Goal: Information Seeking & Learning: Check status

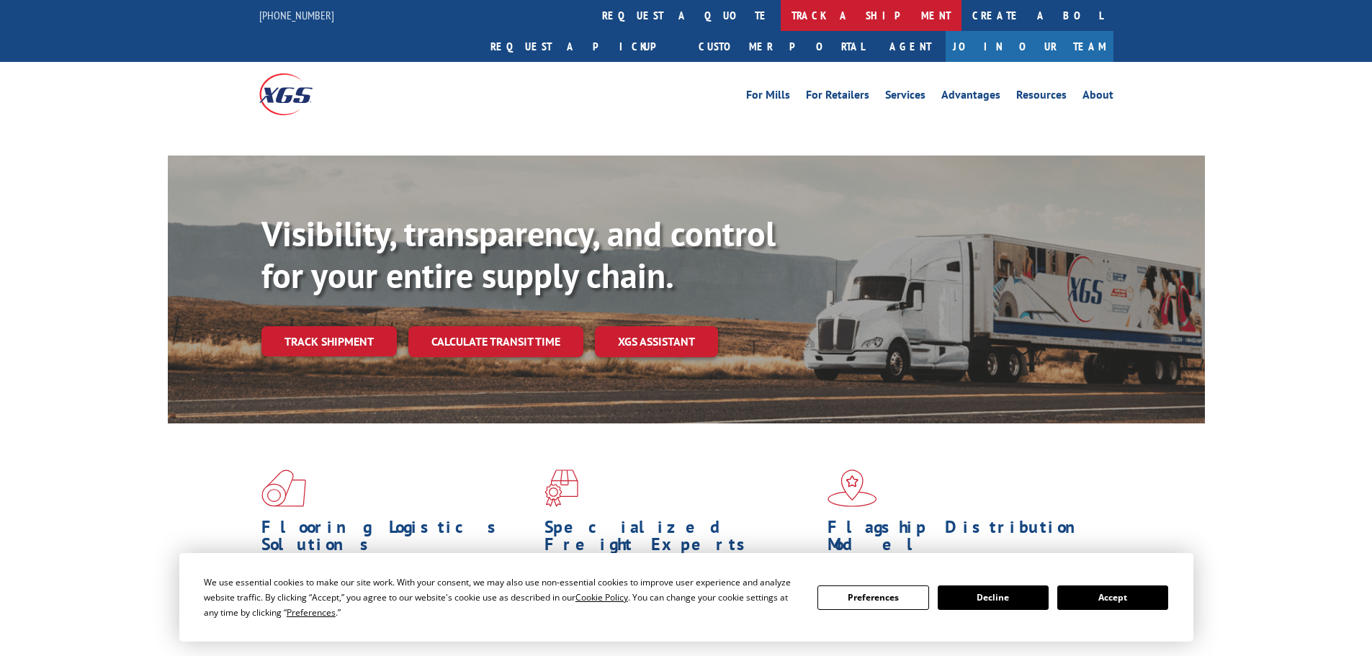
click at [781, 19] on link "track a shipment" at bounding box center [871, 15] width 181 height 31
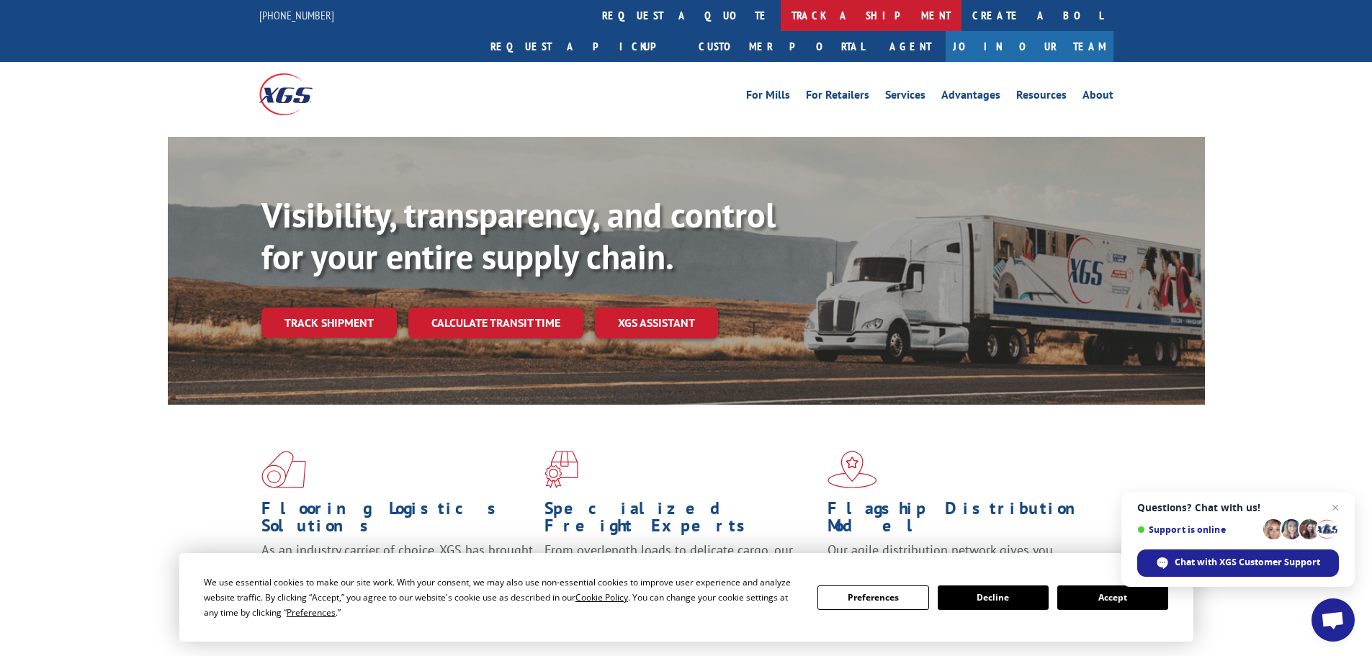
click at [781, 23] on link "track a shipment" at bounding box center [871, 15] width 181 height 31
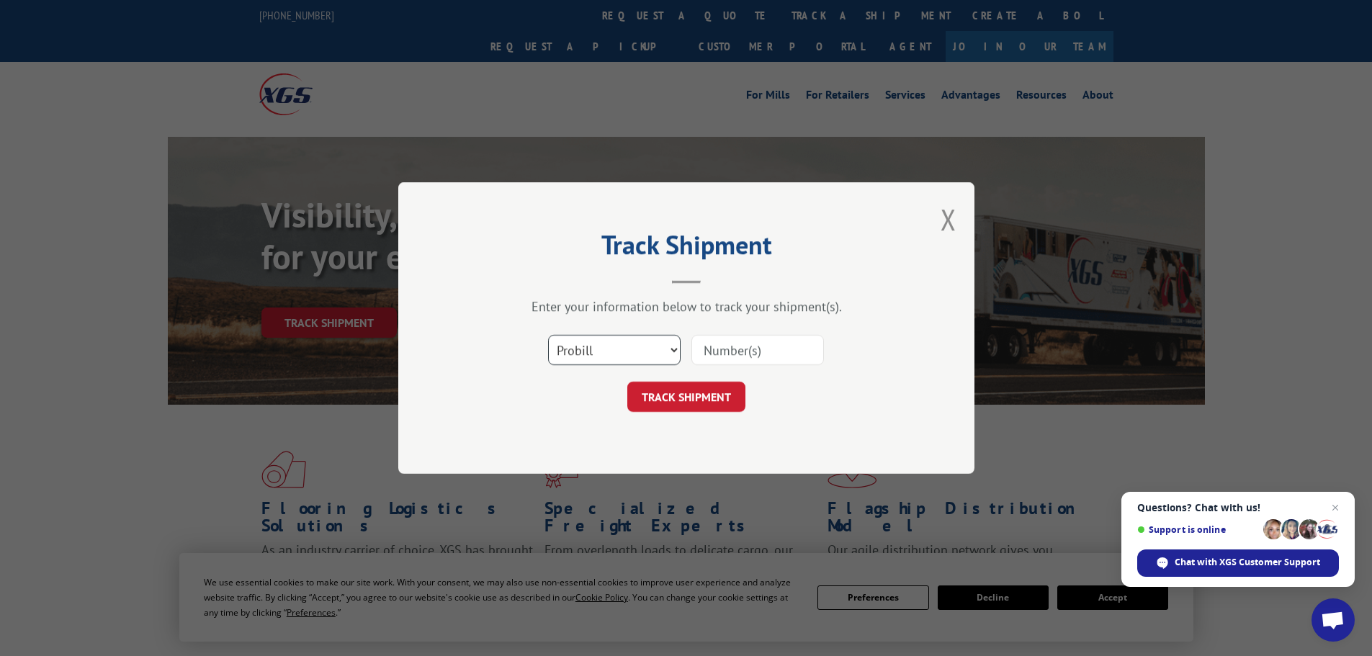
click at [602, 365] on select "Select category... Probill BOL PO" at bounding box center [614, 350] width 133 height 30
select select "bol"
click at [548, 335] on select "Select category... Probill BOL PO" at bounding box center [614, 350] width 133 height 30
paste input "5624129"
type input "5624129"
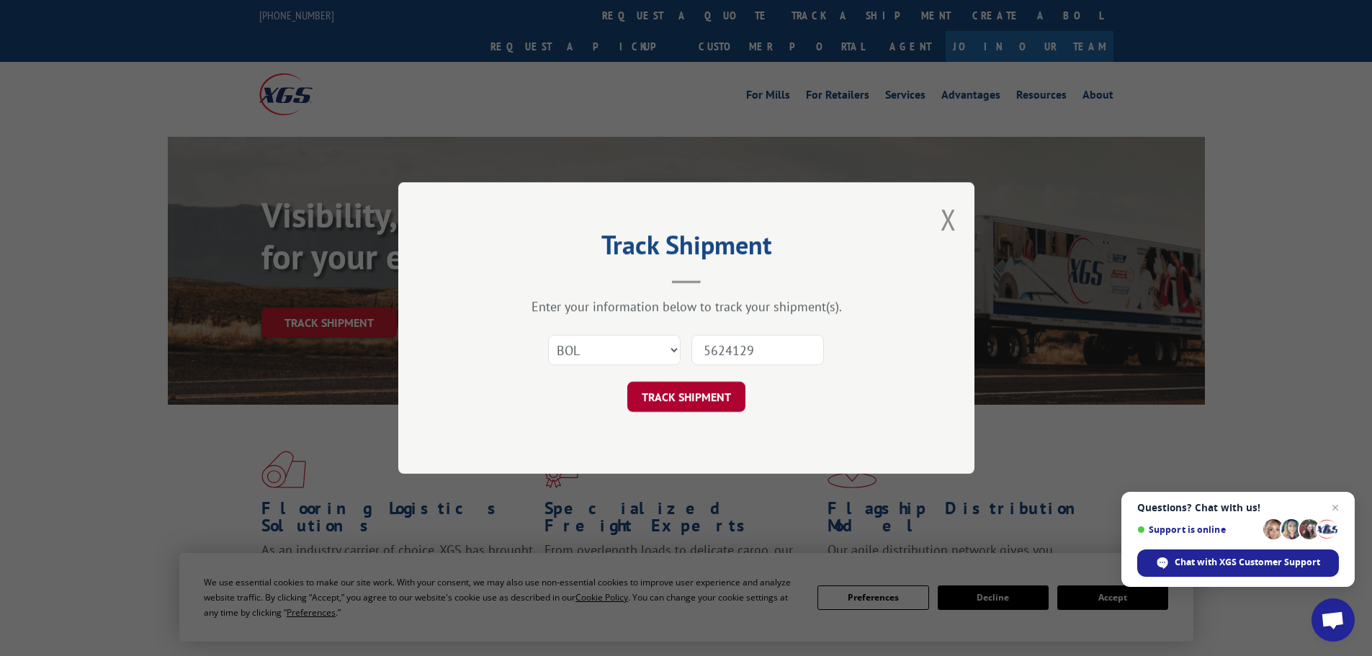
click at [712, 401] on button "TRACK SHIPMENT" at bounding box center [686, 397] width 118 height 30
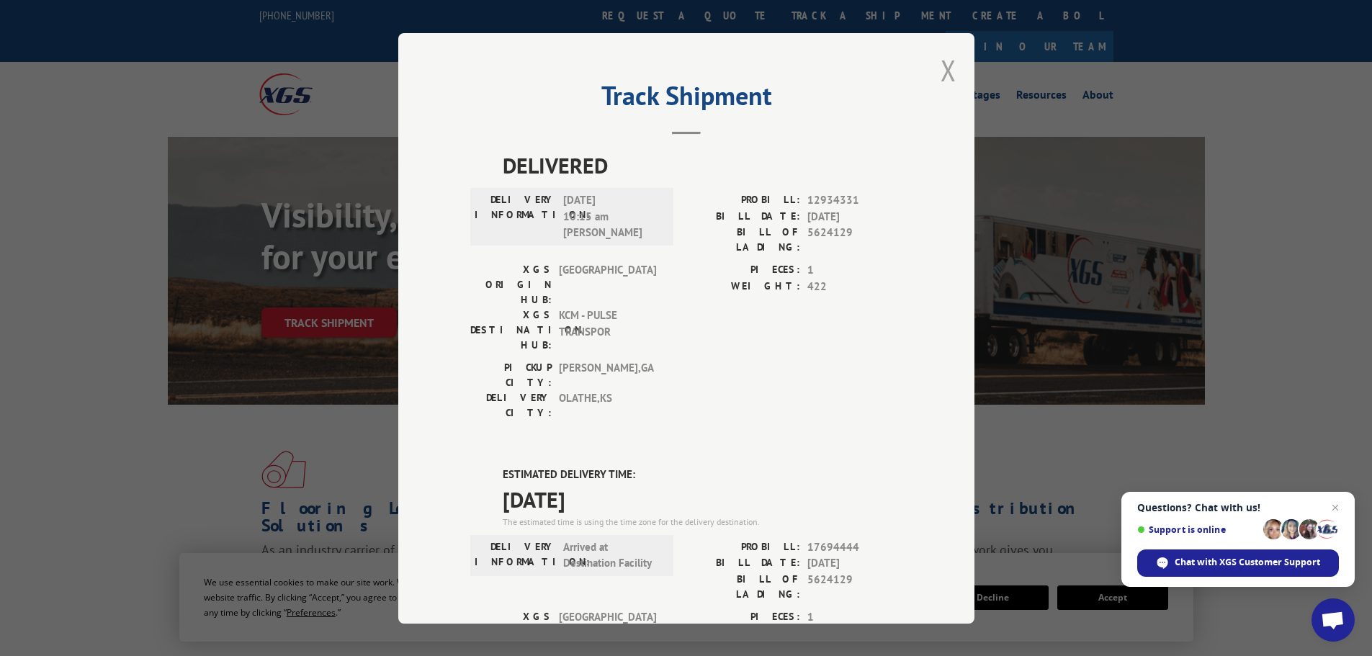
click at [941, 73] on button "Close modal" at bounding box center [949, 70] width 16 height 38
